Goal: Check status: Check status

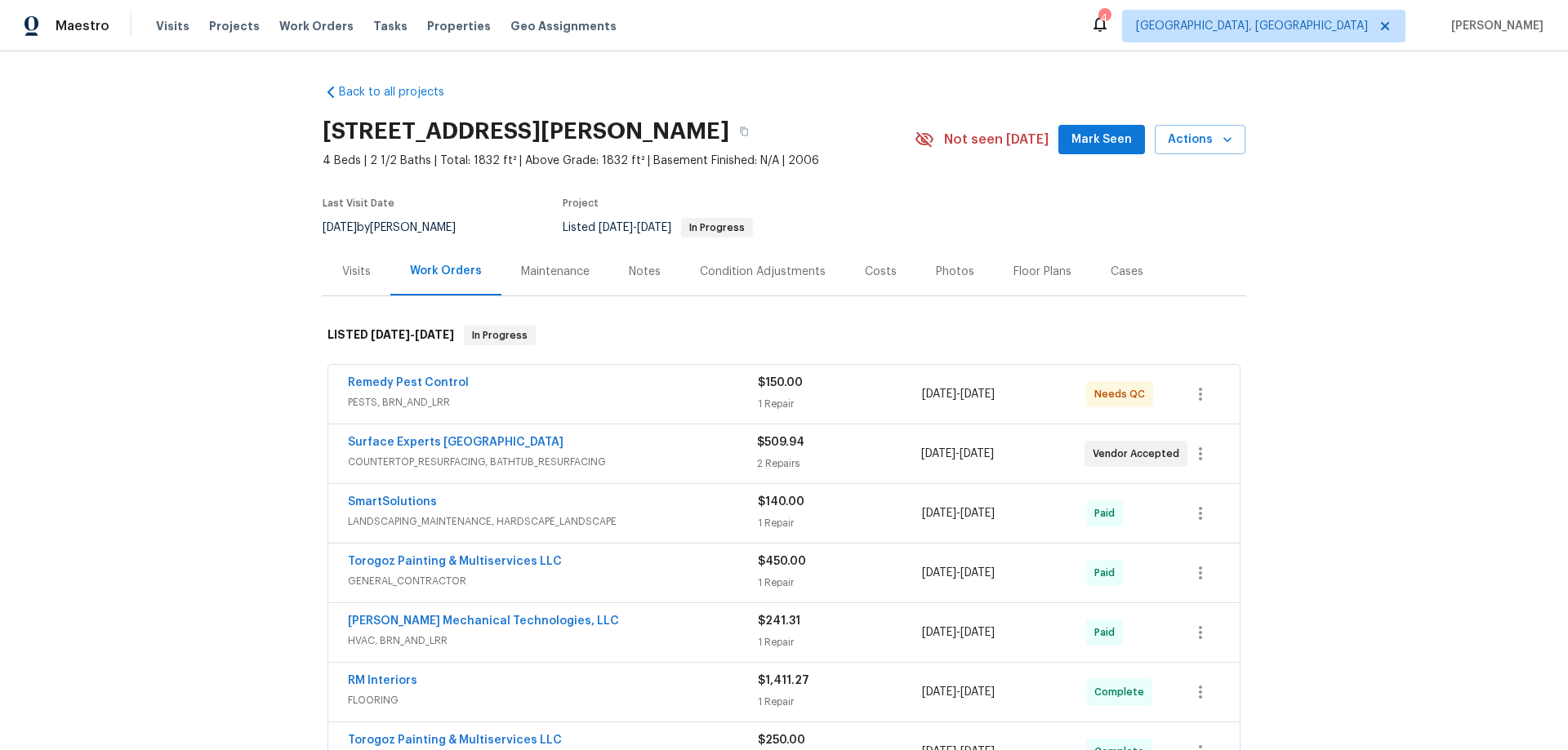
click at [355, 272] on div "Visits" at bounding box center [356, 272] width 29 height 17
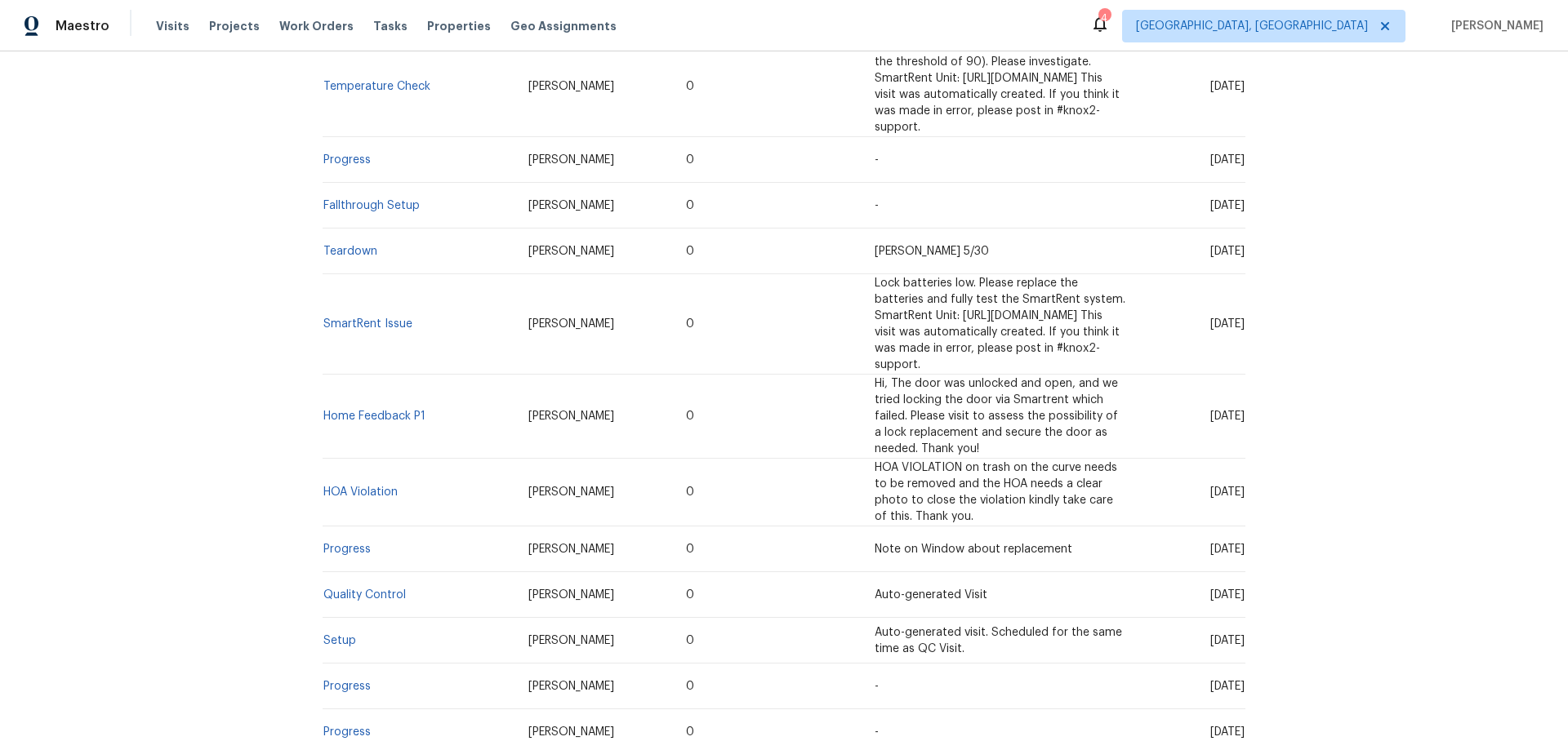
scroll to position [1143, 0]
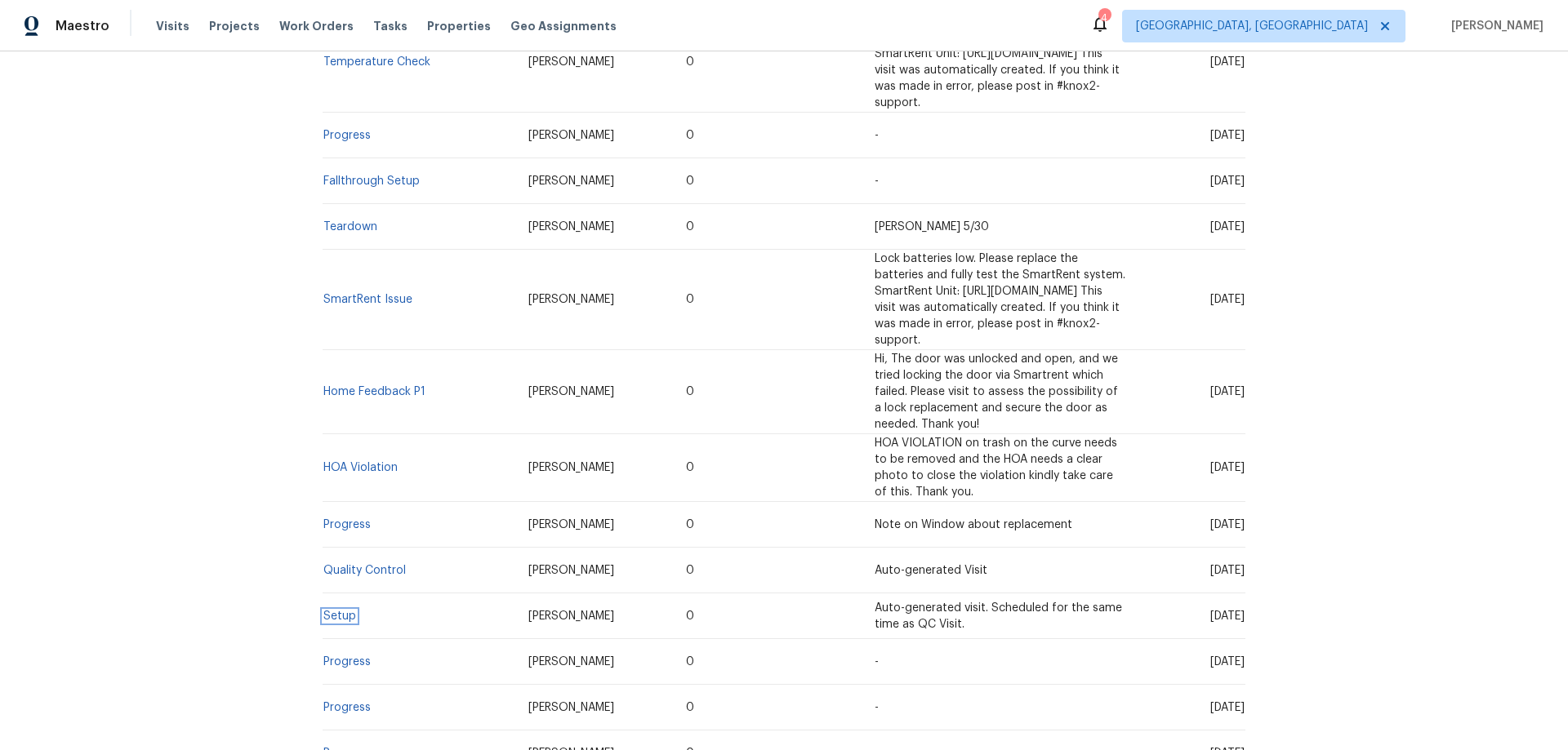
click at [342, 611] on span "Setup" at bounding box center [339, 617] width 33 height 12
click at [341, 611] on link "Setup" at bounding box center [339, 617] width 33 height 12
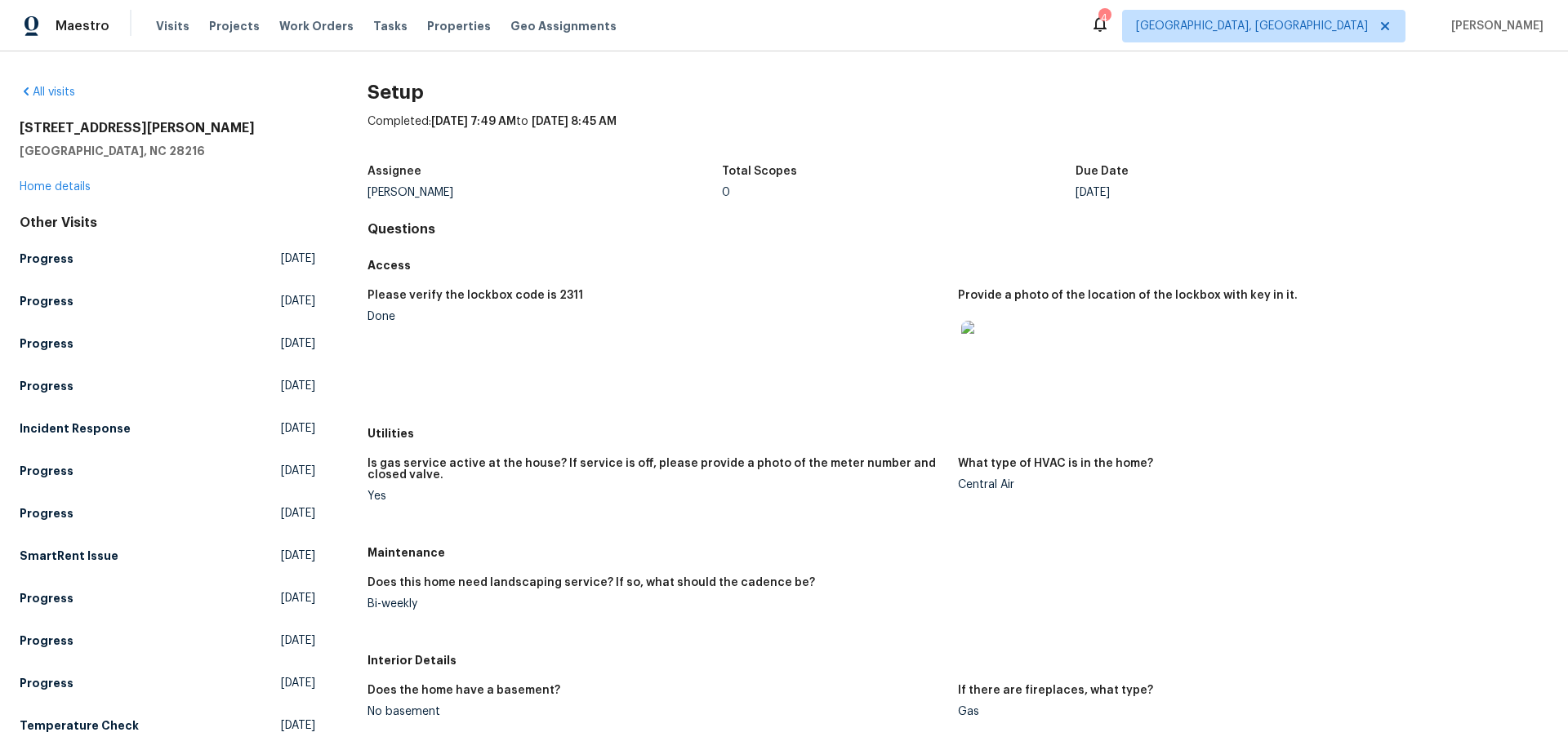
click at [989, 356] on img at bounding box center [987, 347] width 52 height 52
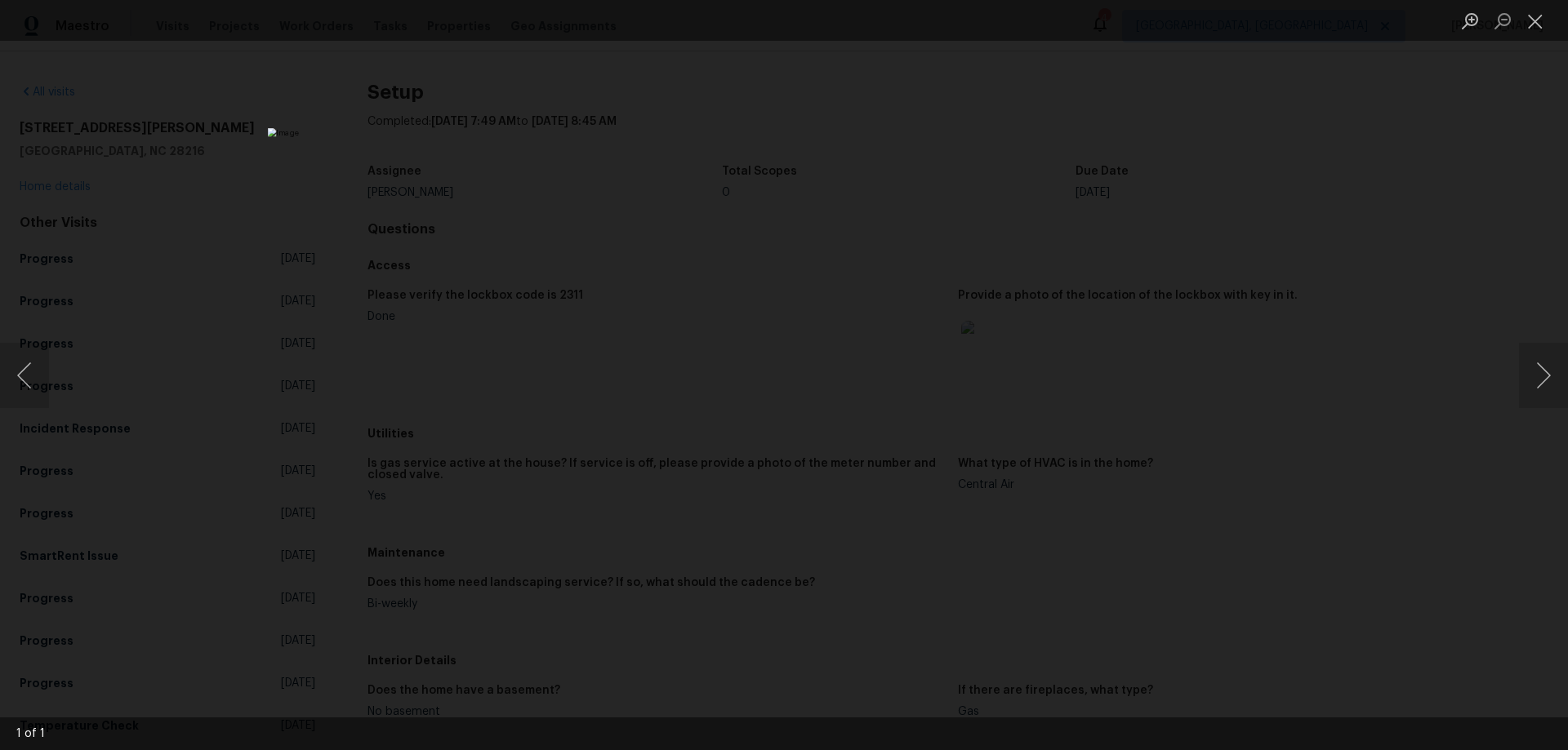
click at [1151, 255] on div "Lightbox" at bounding box center [784, 375] width 1568 height 750
